Goal: Find specific page/section: Locate a particular part of the current website

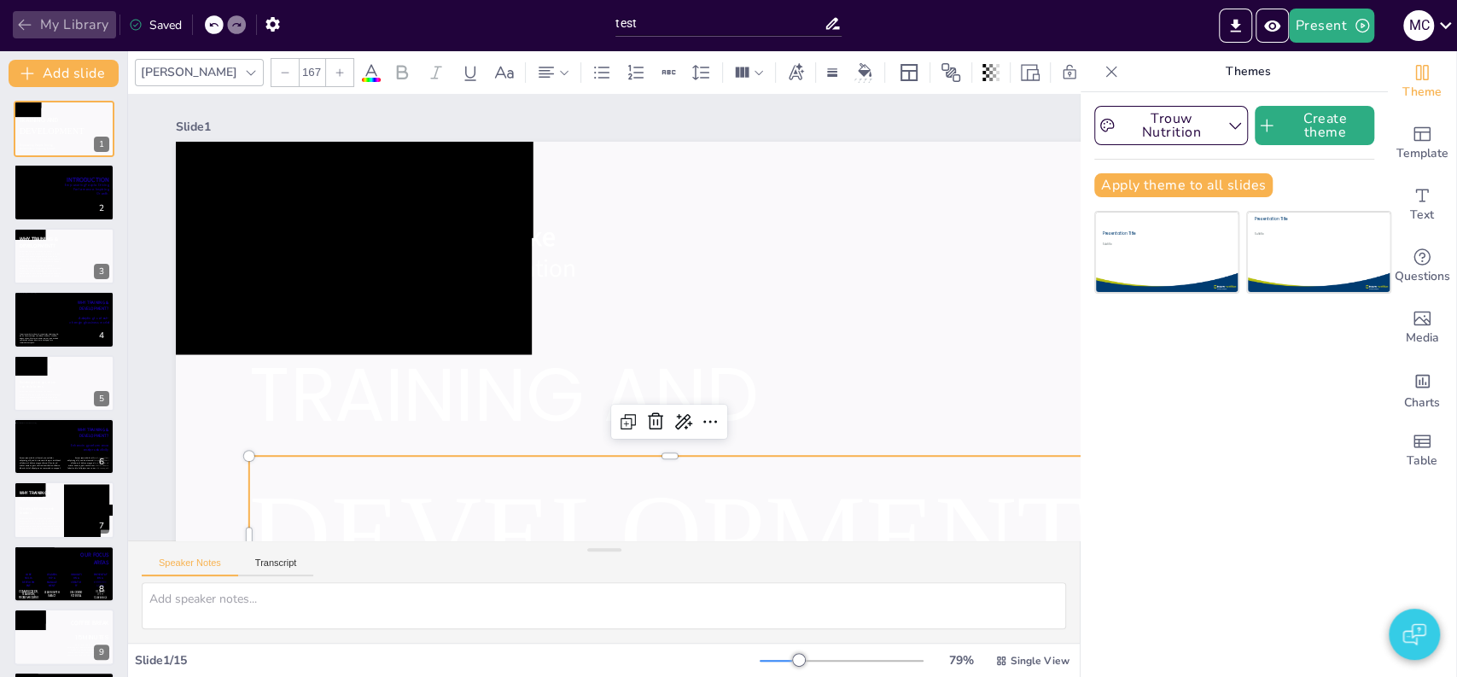
click at [84, 29] on button "My Library" at bounding box center [64, 24] width 103 height 27
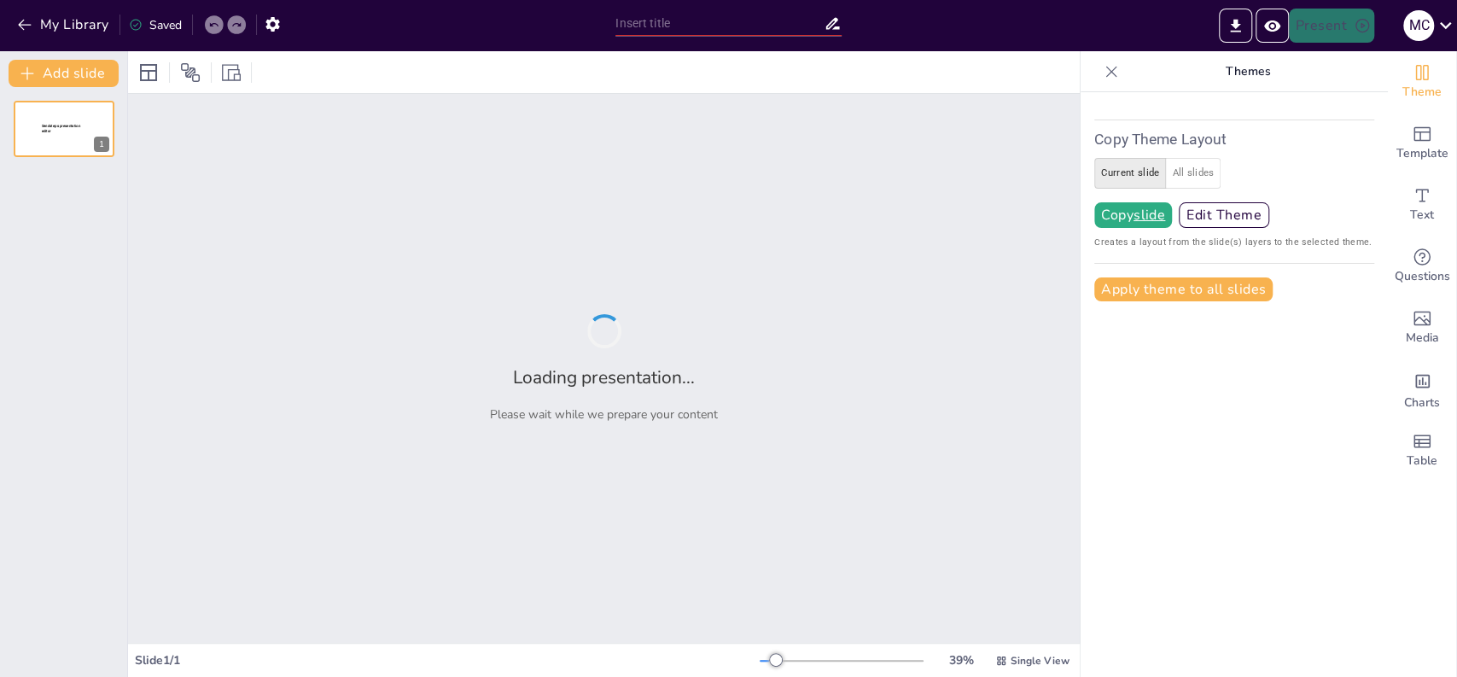
type input "test"
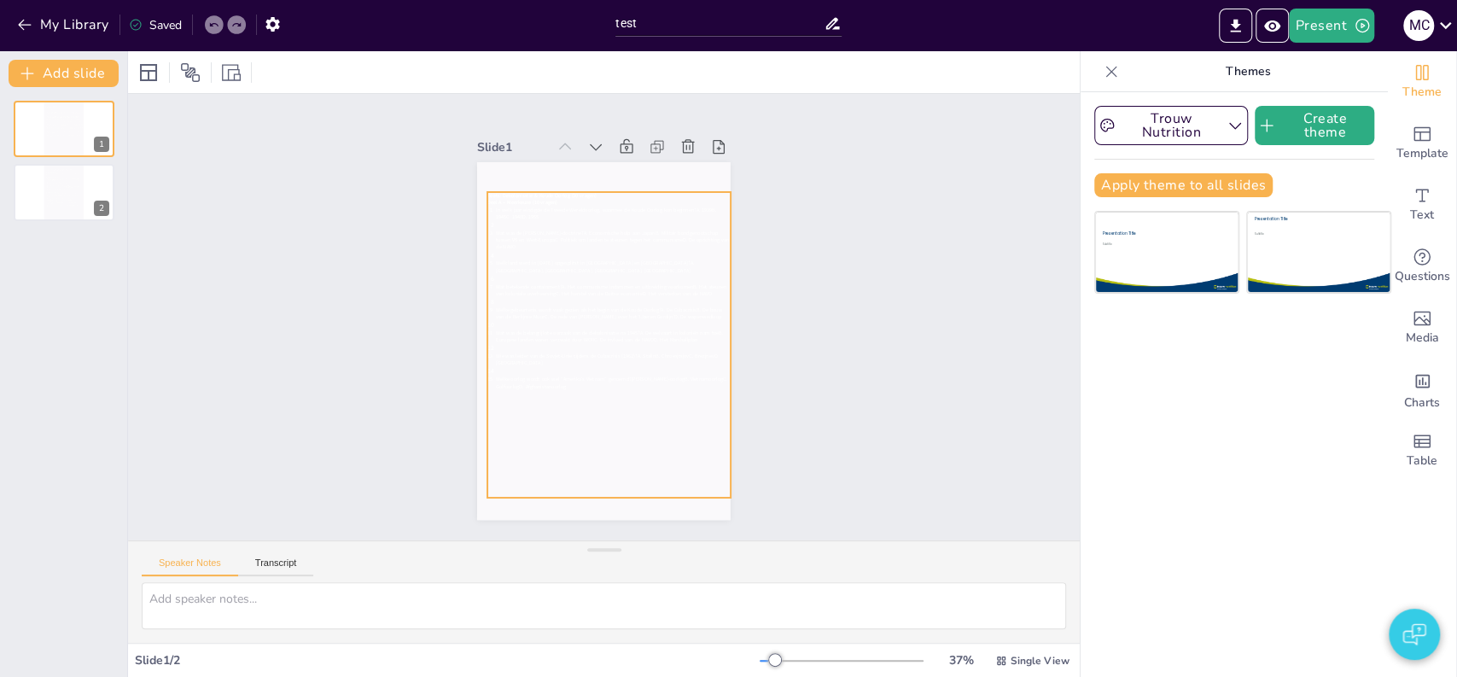
click at [594, 203] on icon at bounding box center [600, 345] width 325 height 366
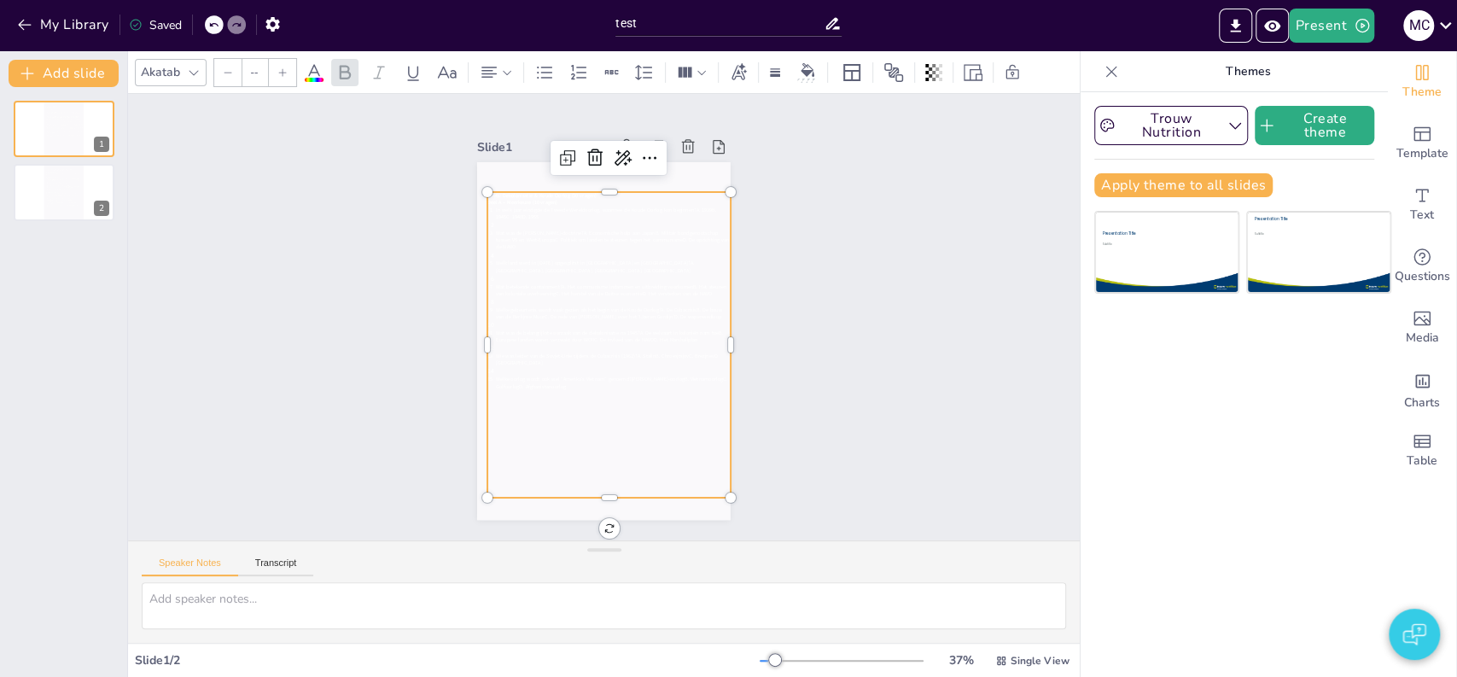
click at [523, 205] on icon at bounding box center [597, 344] width 346 height 378
click at [523, 205] on icon at bounding box center [602, 346] width 301 height 350
click at [523, 205] on icon at bounding box center [605, 345] width 273 height 329
click at [559, 205] on span "In welk jaar eindigde de Tweede Wereldoorlog, waarmee de Koude Oorlog kon begin…" at bounding box center [658, 225] width 198 height 116
click at [532, 205] on span "In welk jaar eindigde de Tweede Wereldoorlog, waarmee de Koude Oorlog kon begin…" at bounding box center [639, 215] width 214 height 75
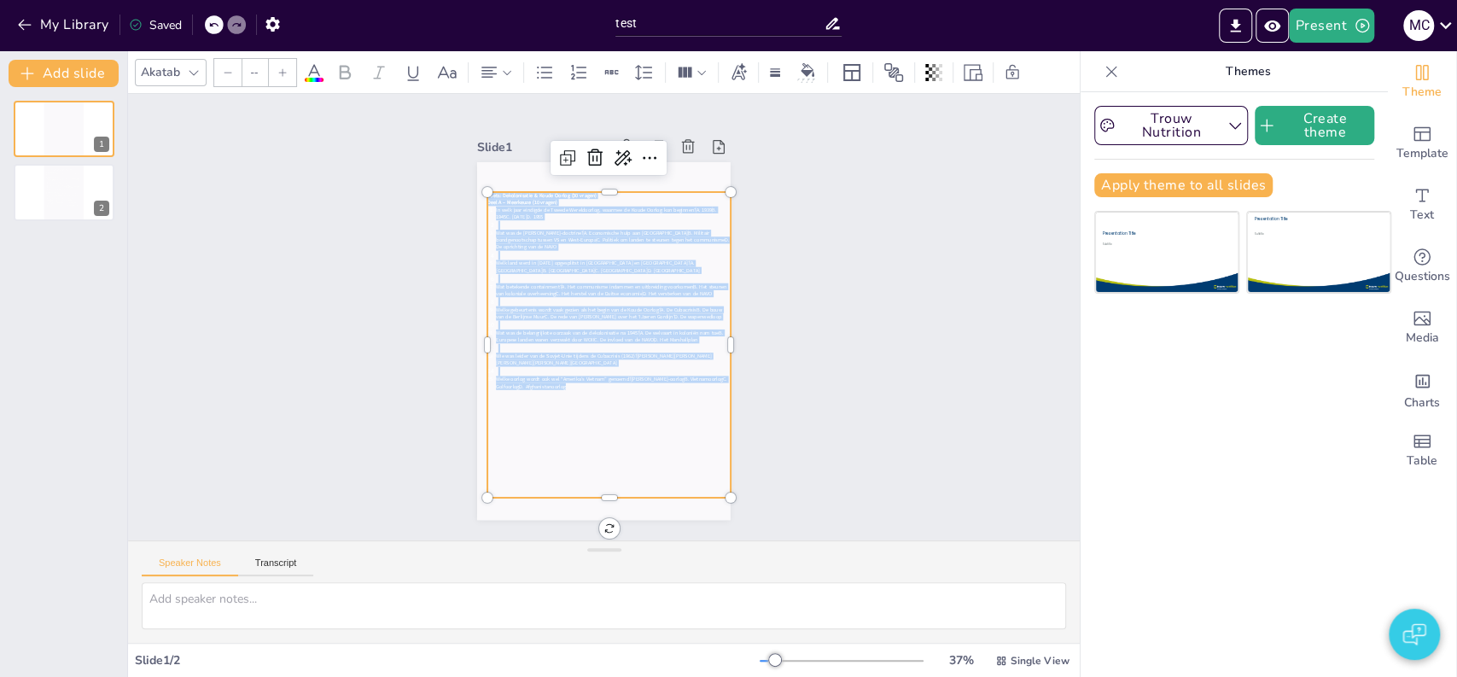
click at [317, 73] on icon at bounding box center [313, 72] width 15 height 16
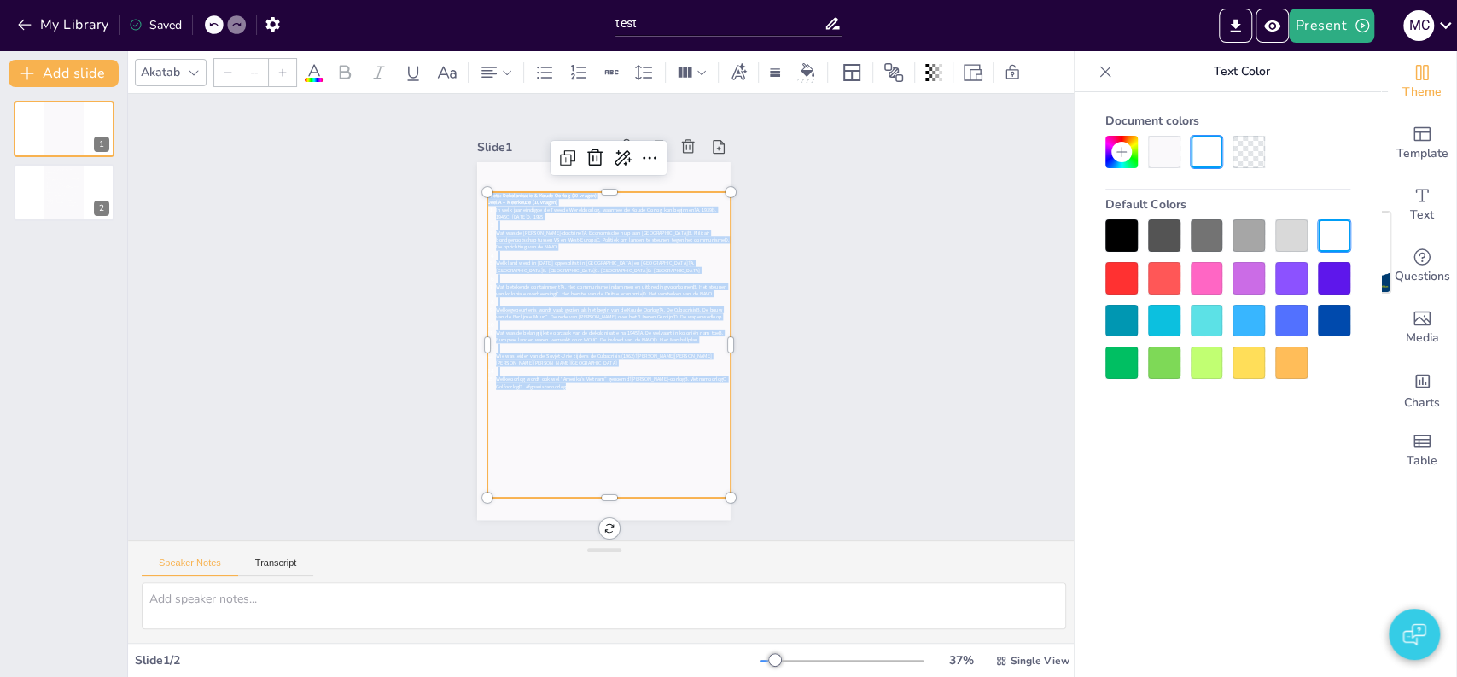
click at [1110, 237] on div at bounding box center [1121, 235] width 32 height 32
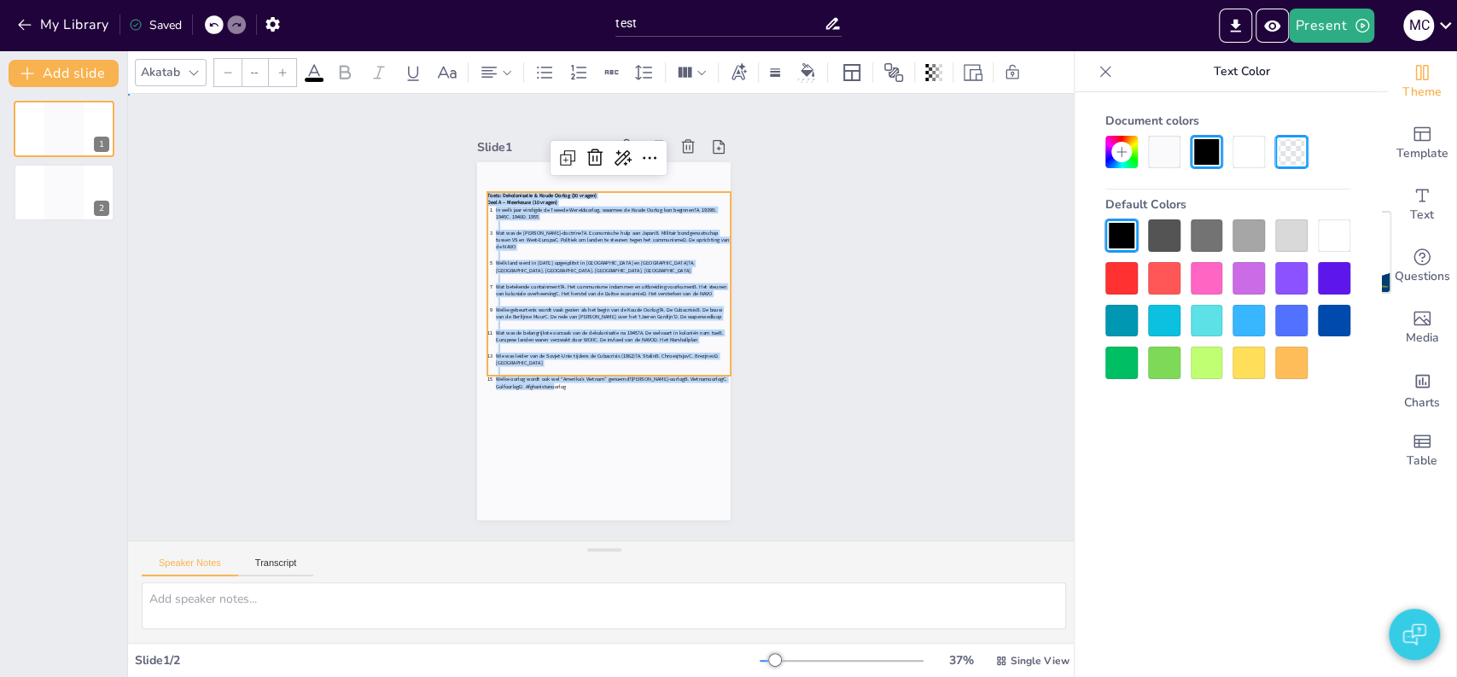
click at [877, 261] on div "Slide 1 Toets: Dekolonisatie & Koude Oorlog (30 vragen) Deel A – Meerkeuze (10 …" at bounding box center [604, 317] width 1050 height 794
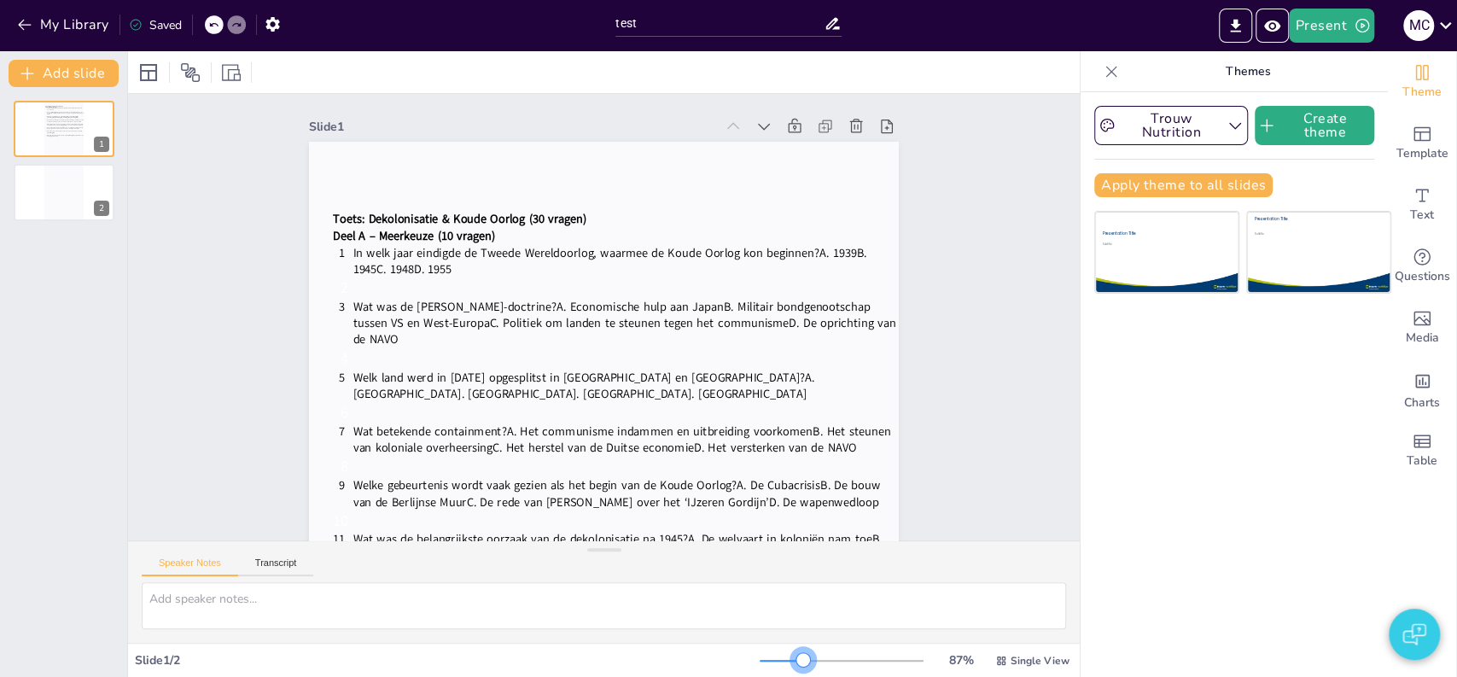
click at [790, 658] on div at bounding box center [841, 661] width 164 height 14
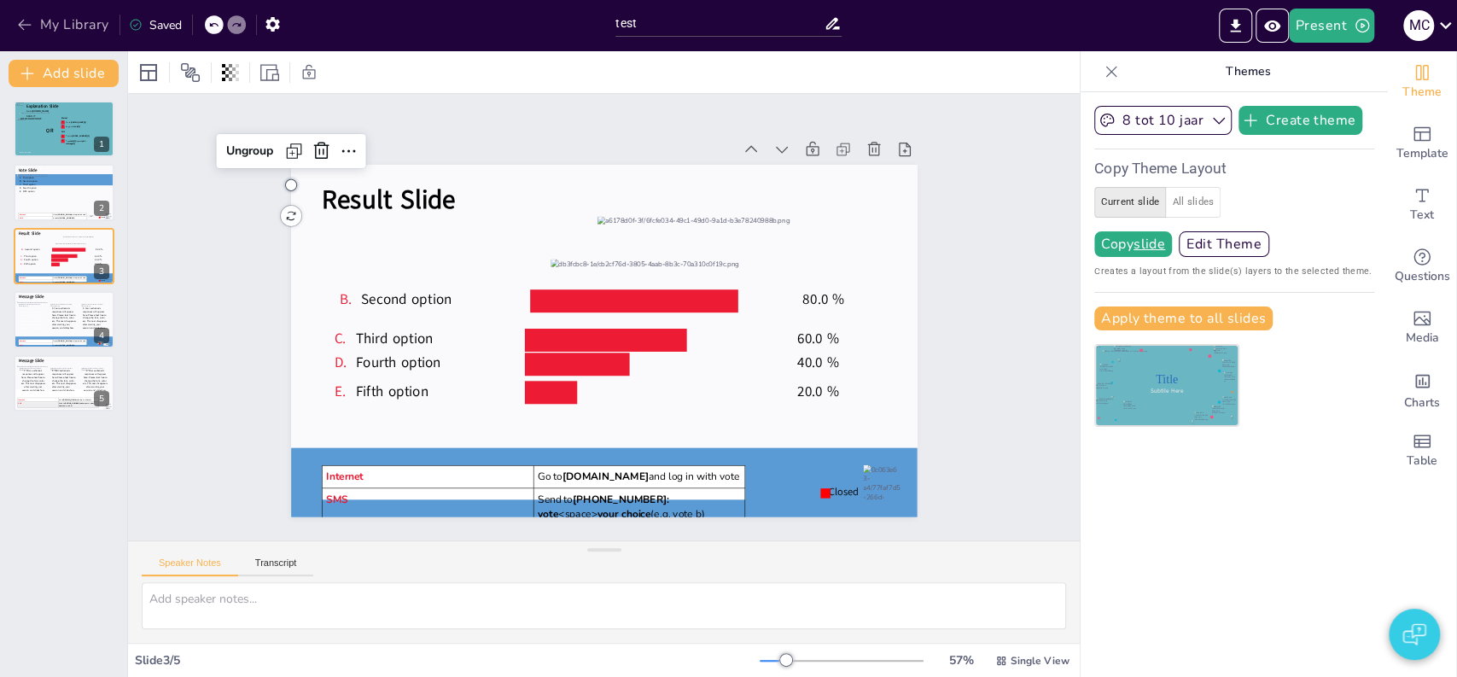
click at [80, 12] on button "My Library" at bounding box center [64, 24] width 103 height 27
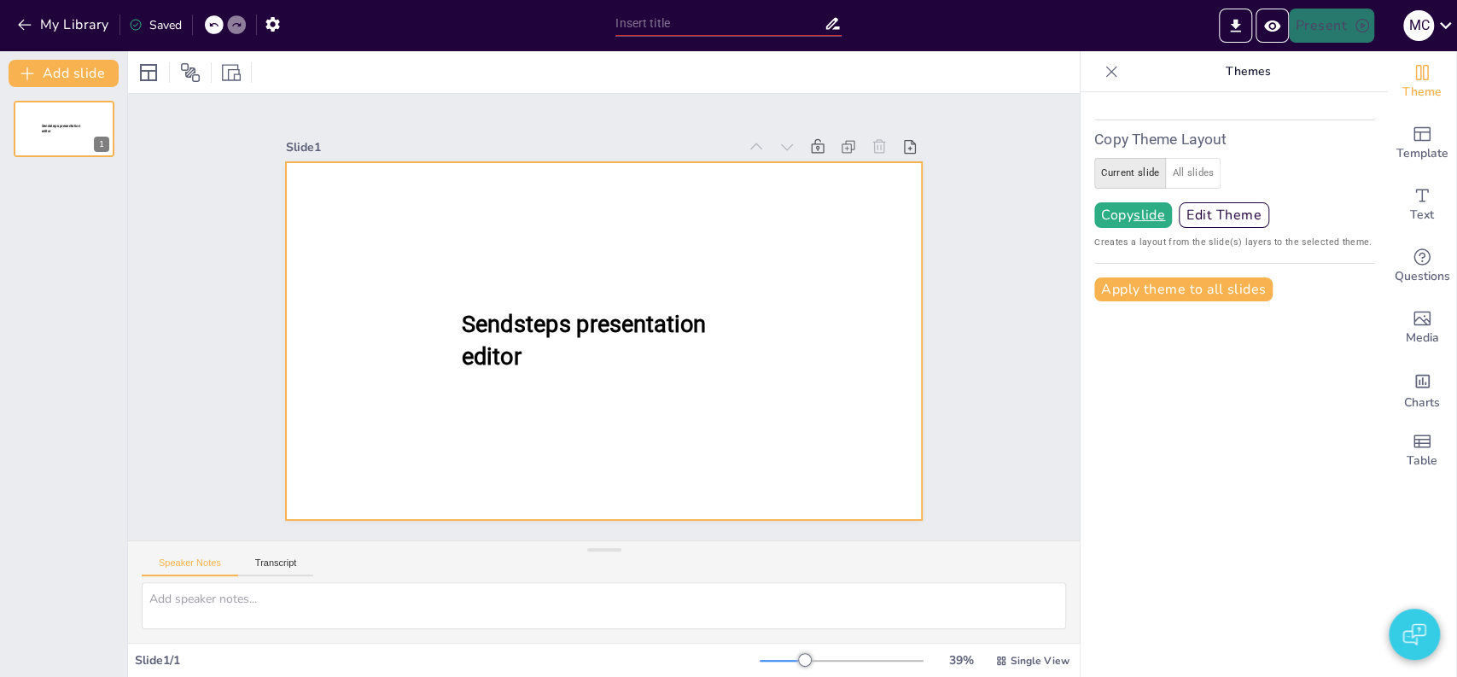
type input "test"
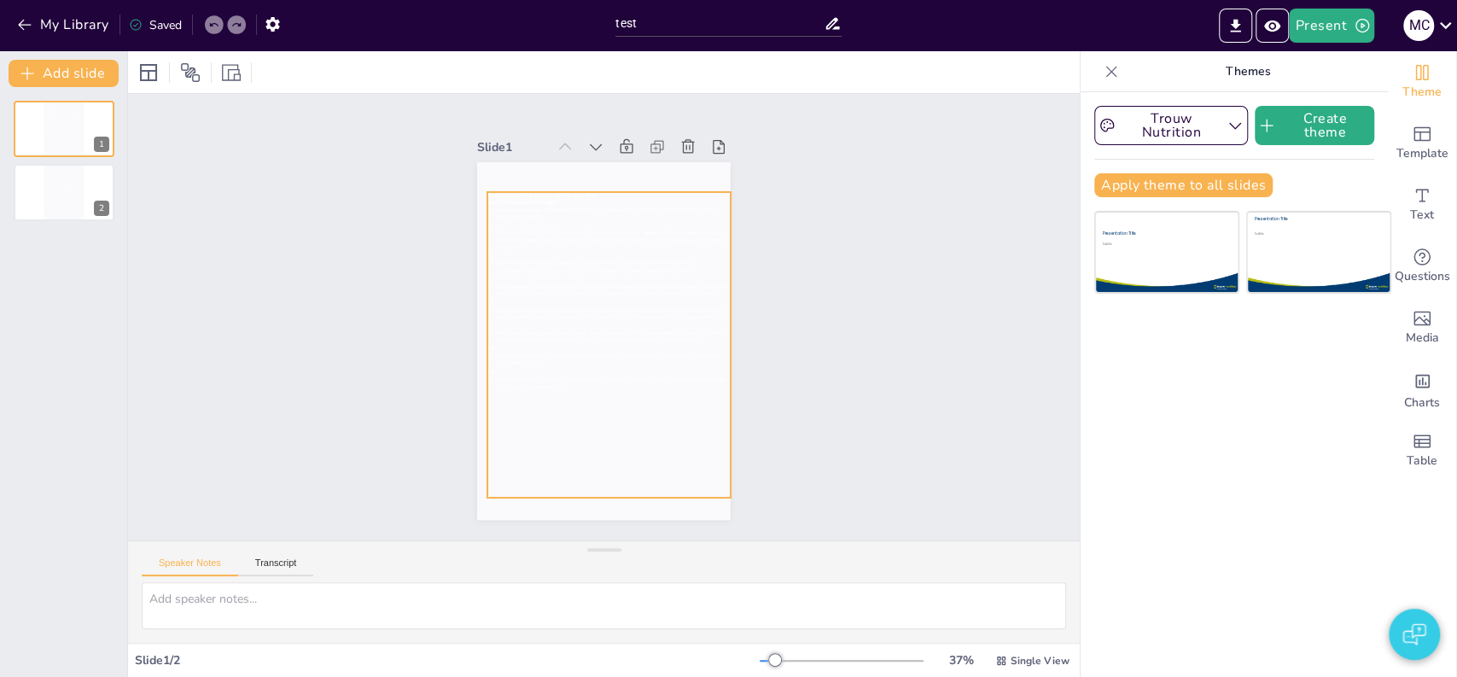
click at [554, 258] on icon at bounding box center [608, 344] width 242 height 305
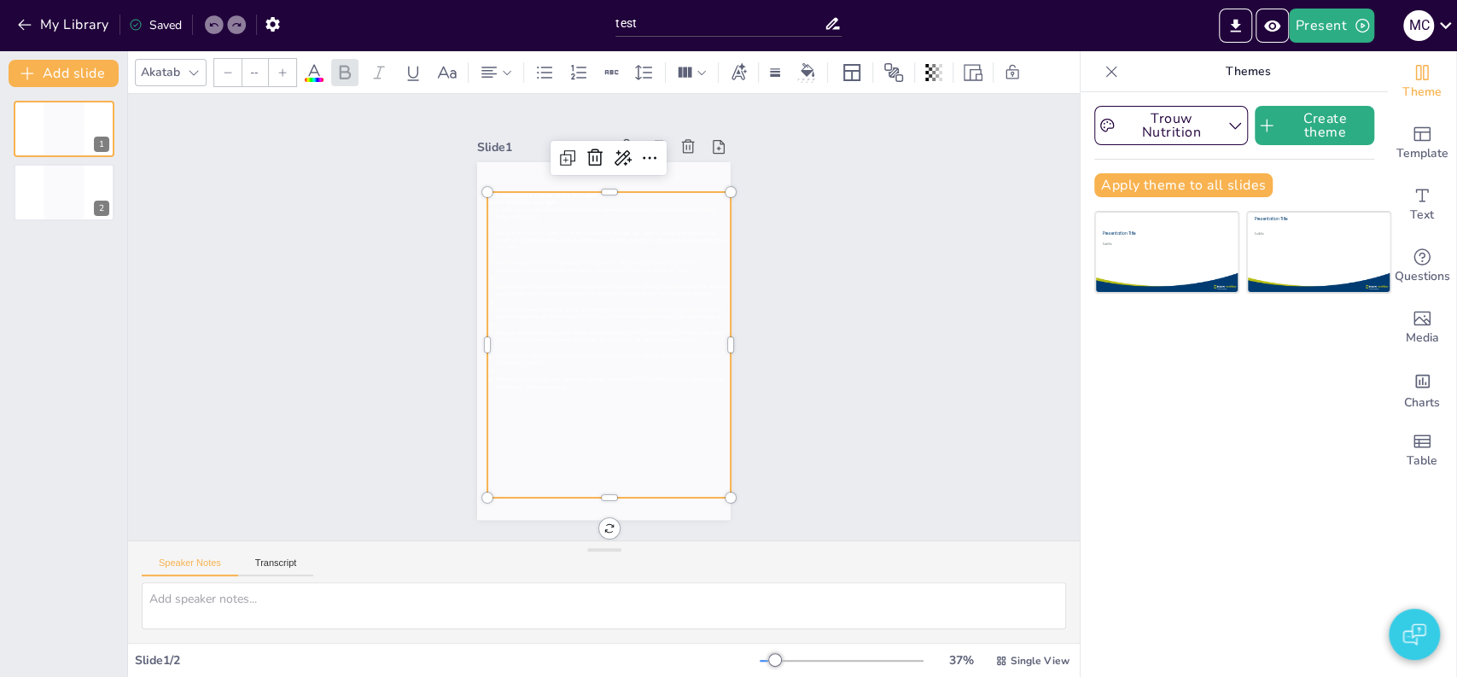
click at [554, 258] on icon at bounding box center [608, 344] width 242 height 305
click at [554, 274] on p at bounding box center [614, 278] width 232 height 9
type input "--"
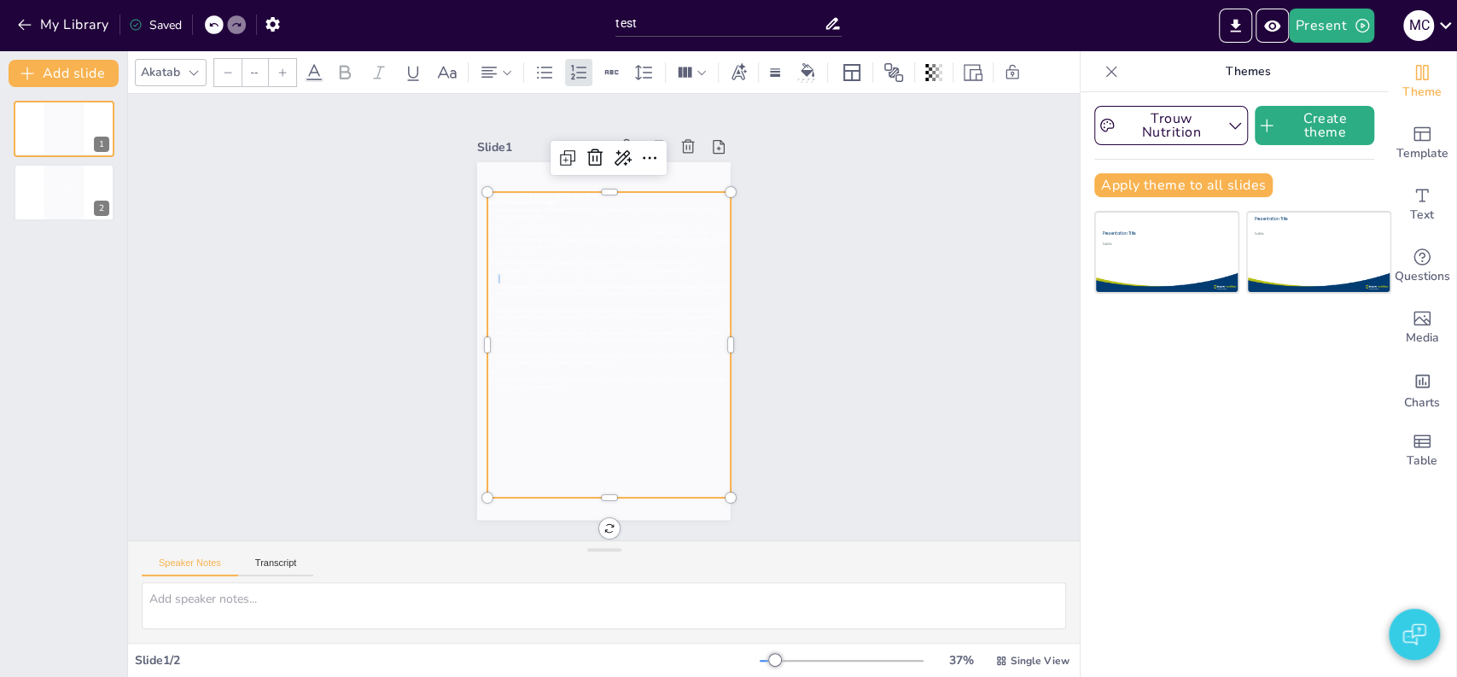
click at [554, 274] on p at bounding box center [614, 278] width 232 height 9
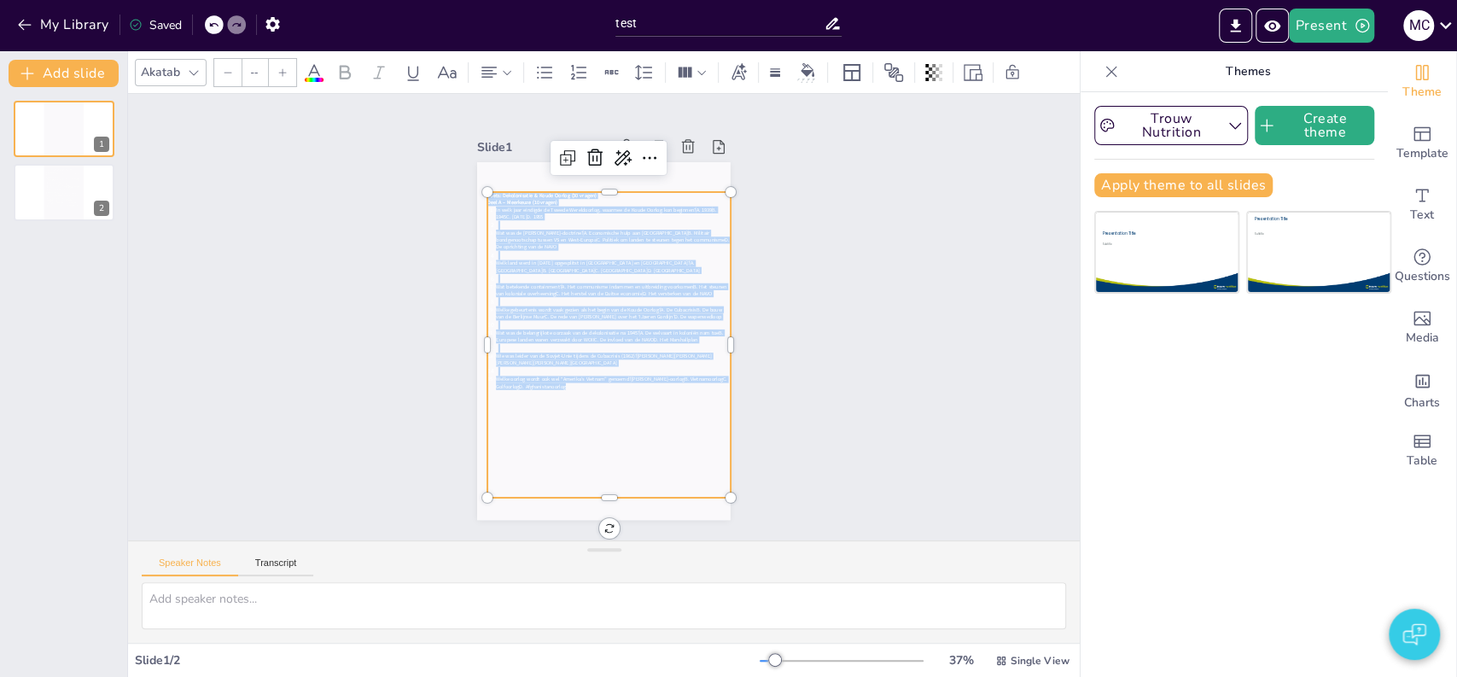
click at [307, 78] on span at bounding box center [314, 80] width 19 height 4
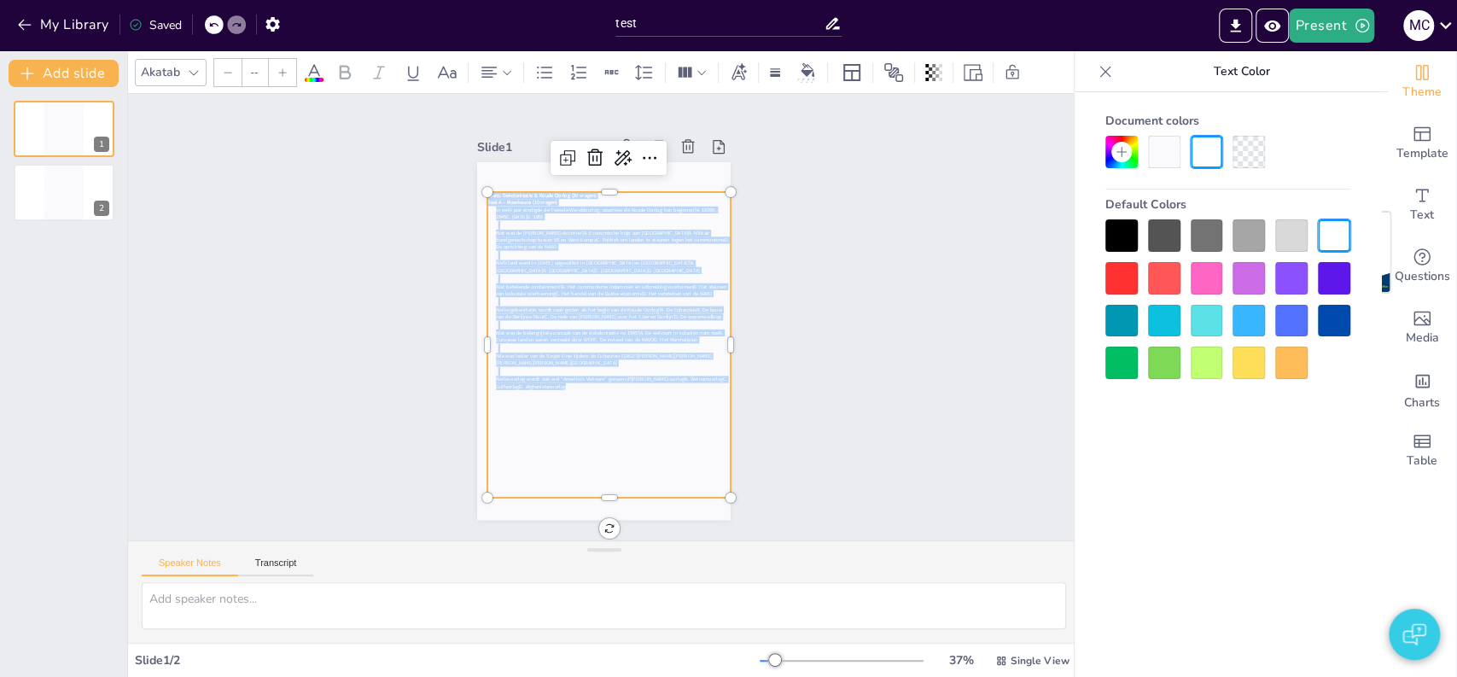
click at [1118, 243] on div at bounding box center [1121, 235] width 32 height 32
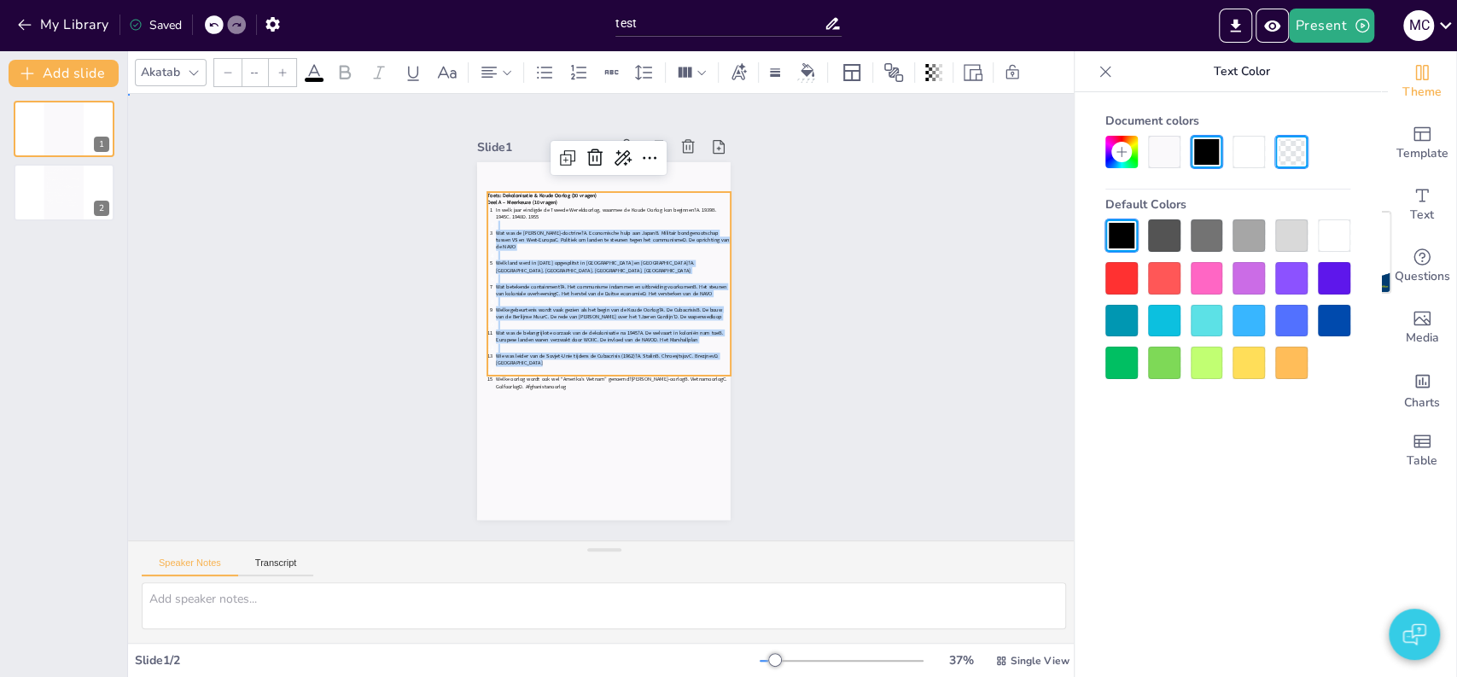
click at [400, 394] on div "Slide 1 Toets: Dekolonisatie & Koude Oorlog (30 vragen) Deel A – Meerkeuze (10 …" at bounding box center [603, 317] width 951 height 446
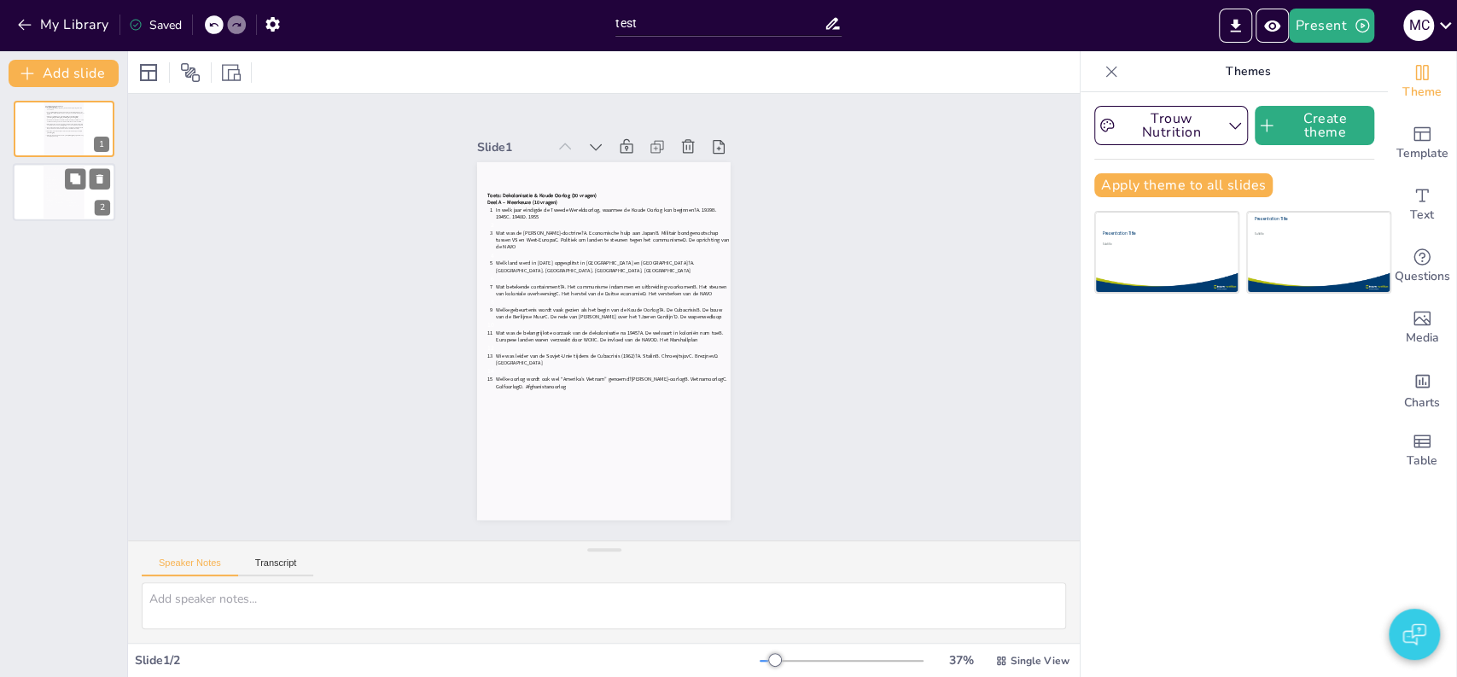
click at [63, 200] on icon at bounding box center [63, 191] width 36 height 49
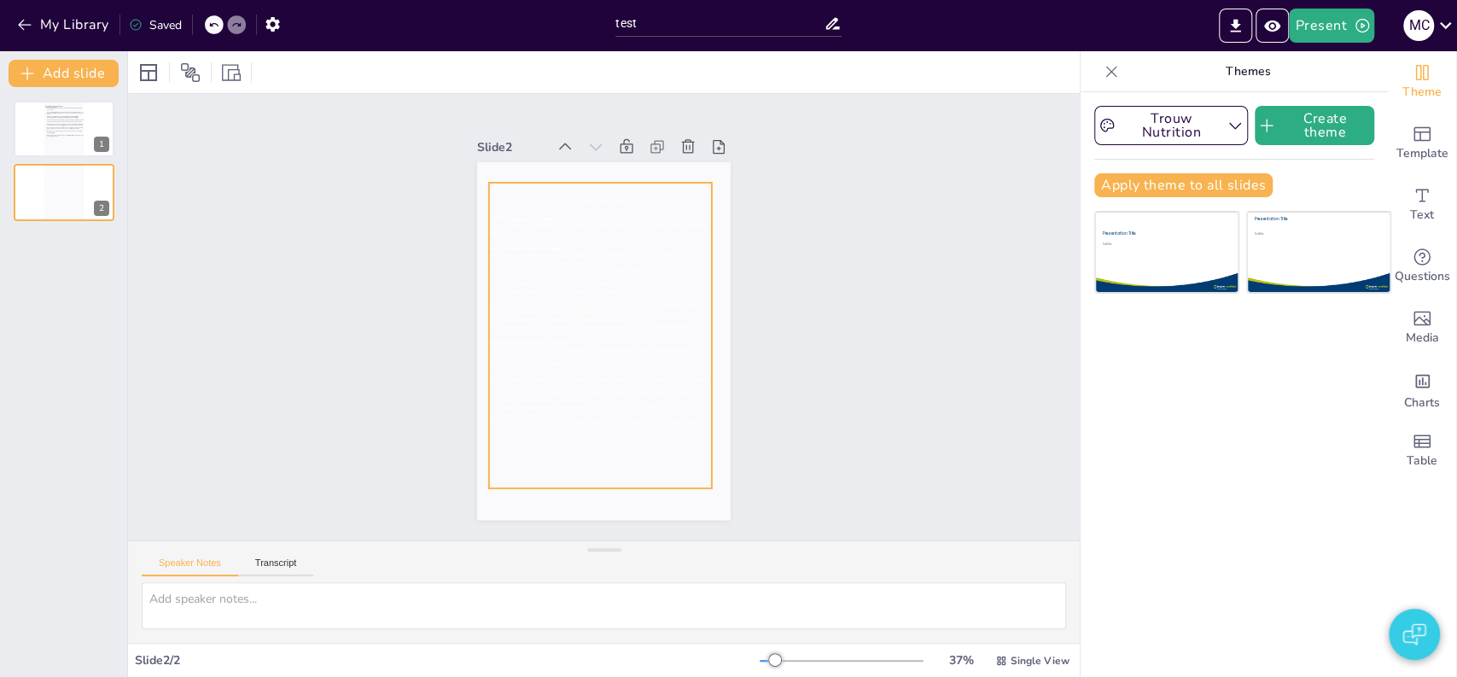
click at [536, 248] on icon at bounding box center [600, 335] width 222 height 305
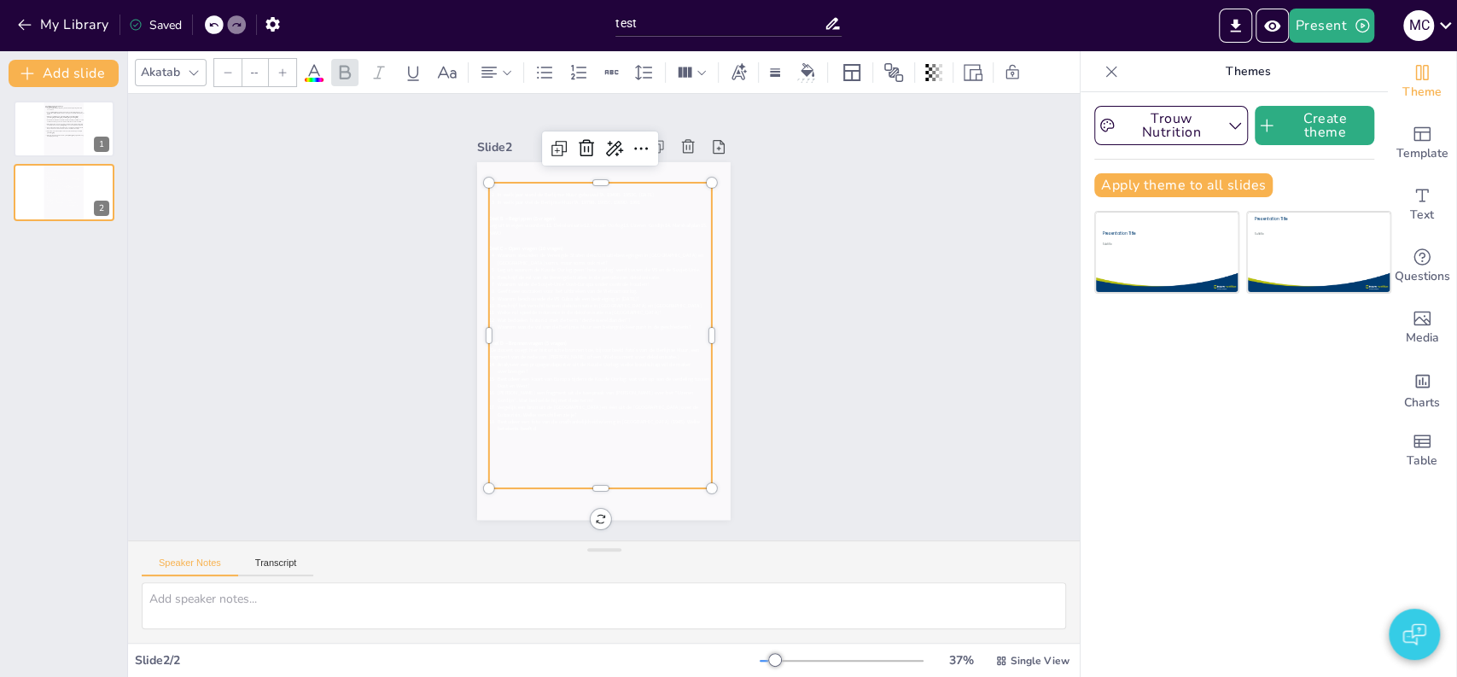
click at [536, 248] on icon at bounding box center [600, 335] width 222 height 305
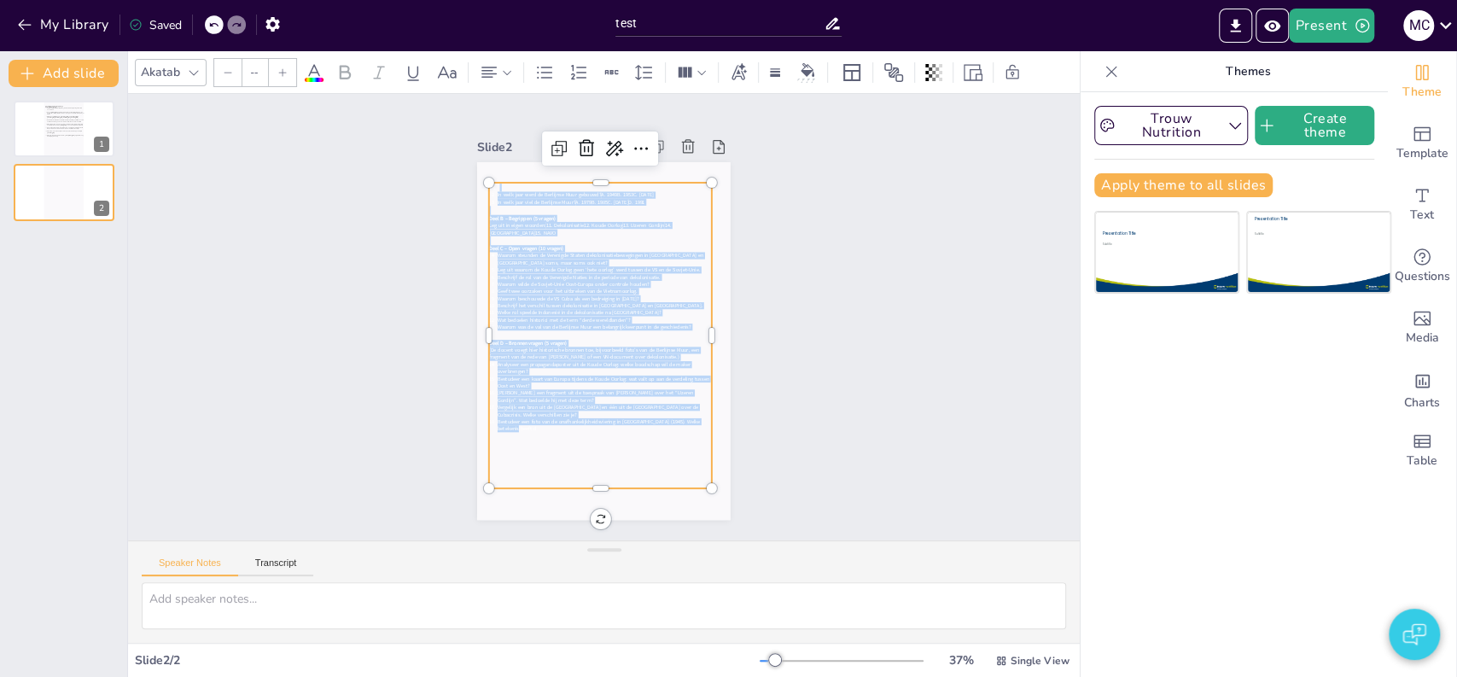
click at [306, 67] on icon at bounding box center [314, 72] width 20 height 20
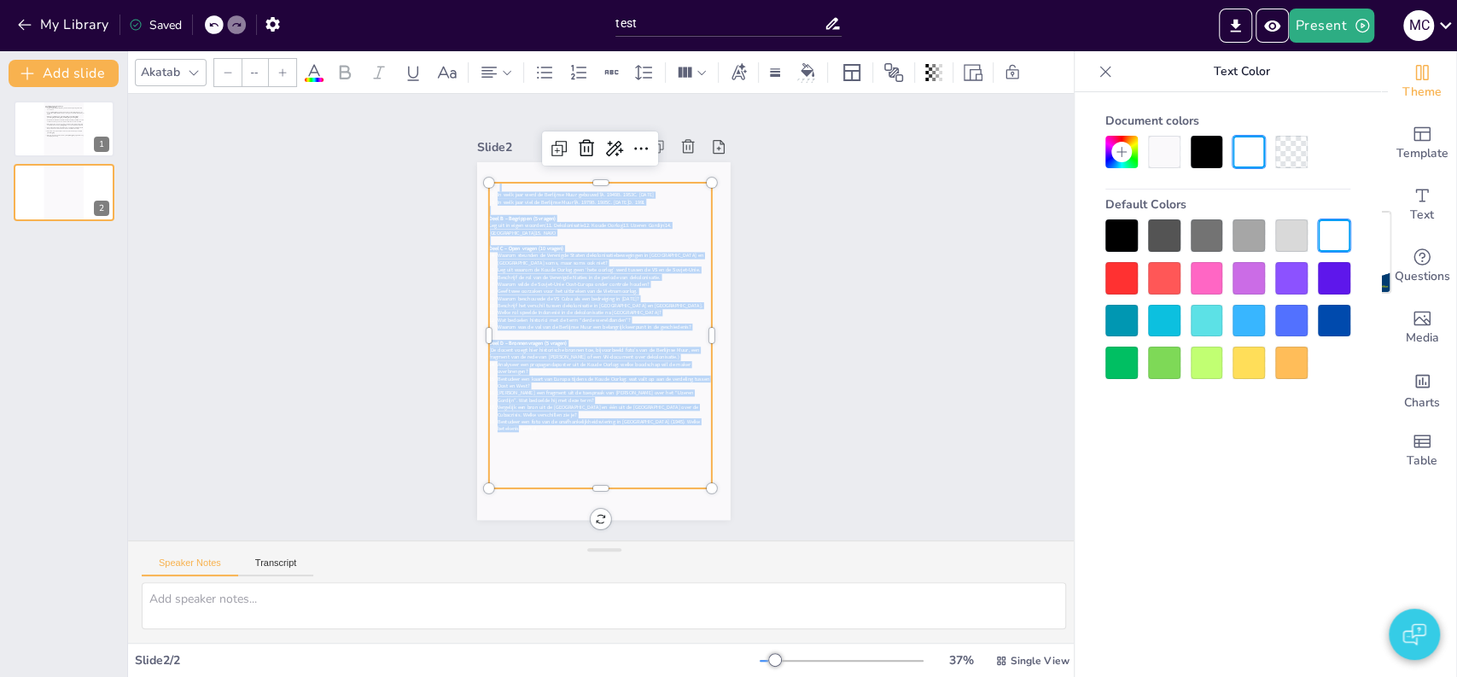
click at [1114, 243] on div at bounding box center [1121, 235] width 32 height 32
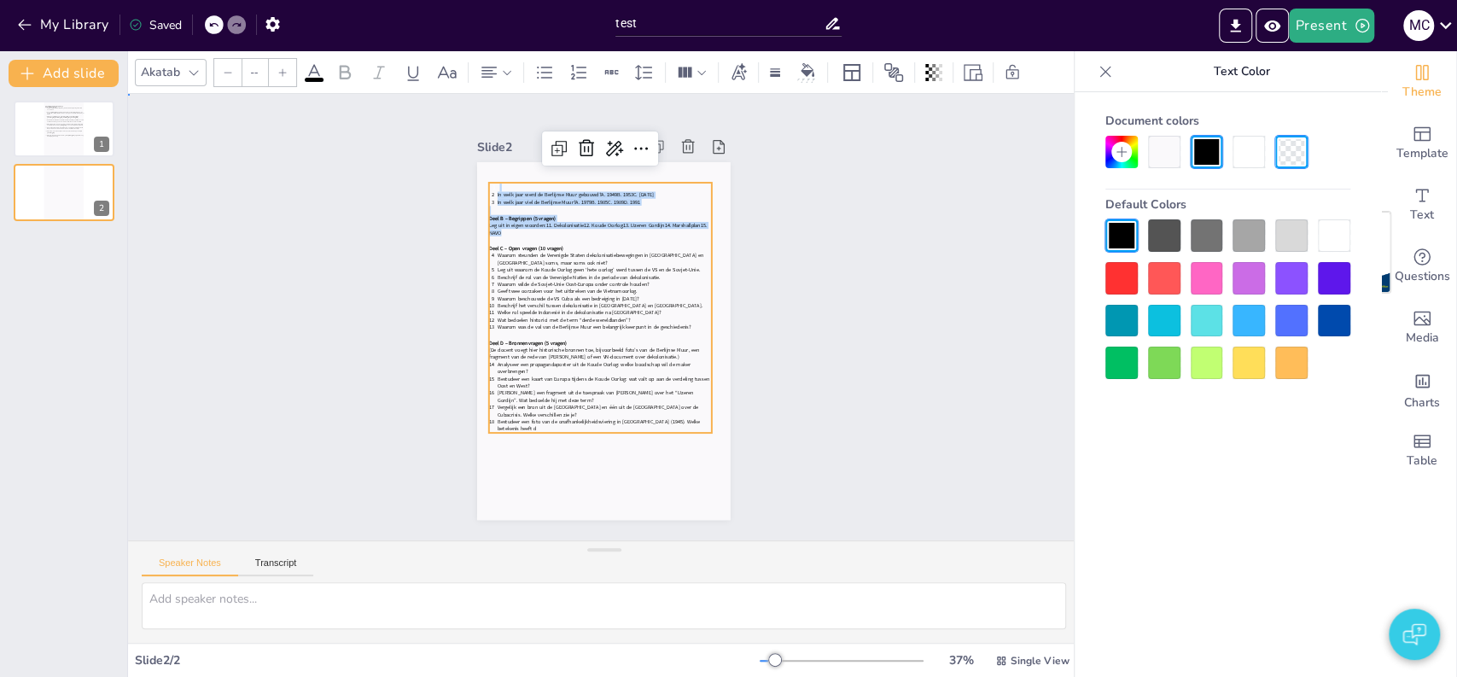
click at [903, 271] on div "Slide 1 Toets: Dekolonisatie & Koude Oorlog (30 vragen) Deel A – Meerkeuze (10 …" at bounding box center [603, 317] width 951 height 446
